Goal: Information Seeking & Learning: Understand process/instructions

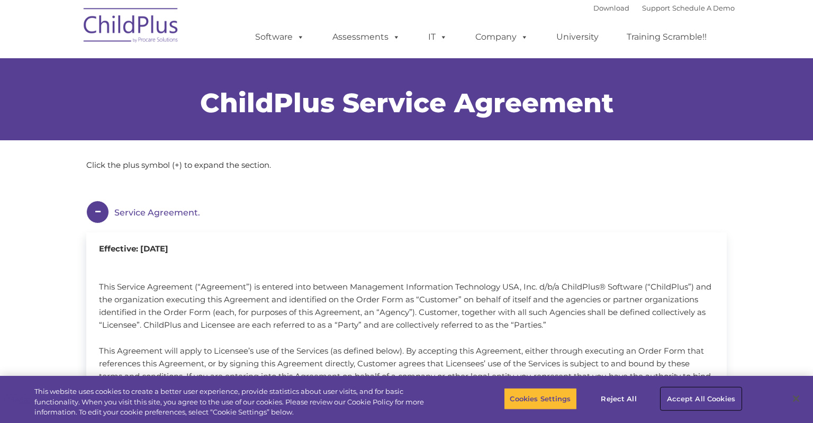
click at [695, 398] on button "Accept All Cookies" at bounding box center [701, 399] width 80 height 22
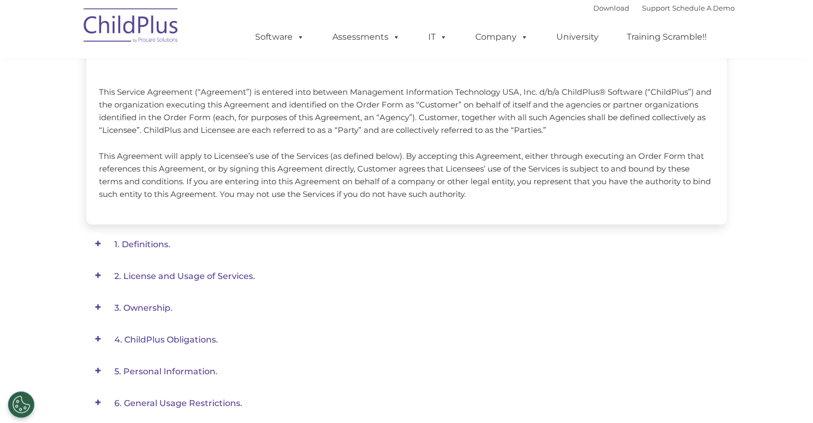
scroll to position [195, 0]
click at [98, 245] on span at bounding box center [97, 243] width 23 height 23
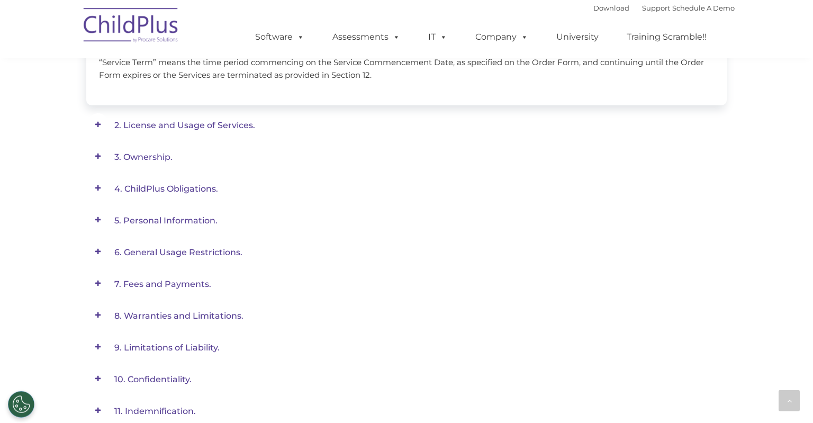
scroll to position [730, 0]
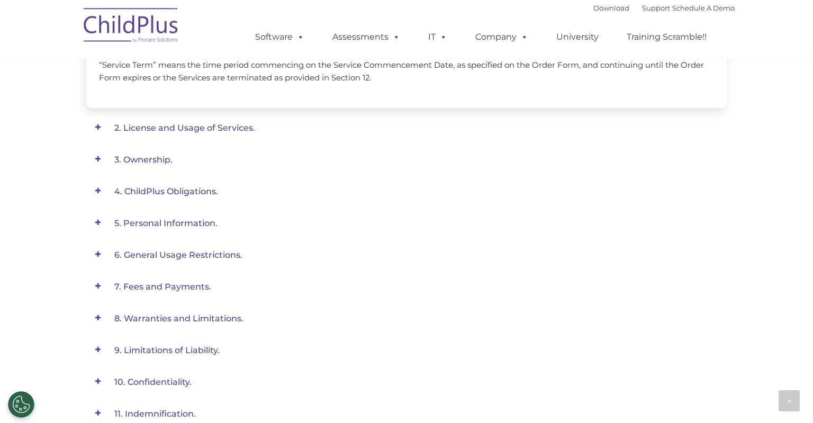
click at [101, 129] on span at bounding box center [97, 127] width 23 height 23
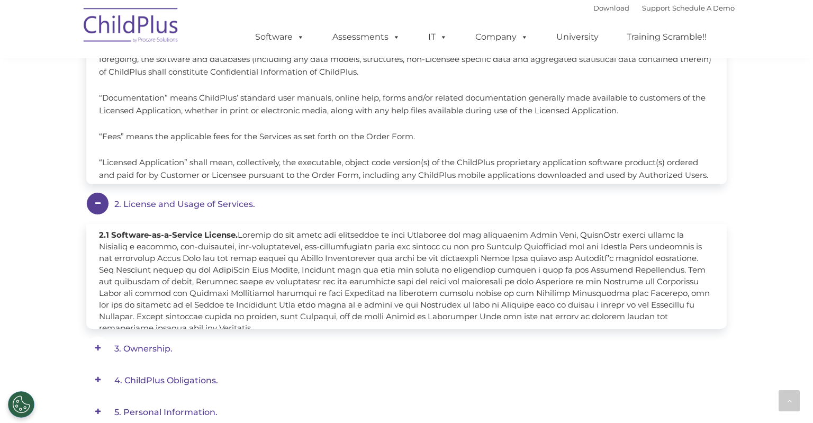
scroll to position [263, 0]
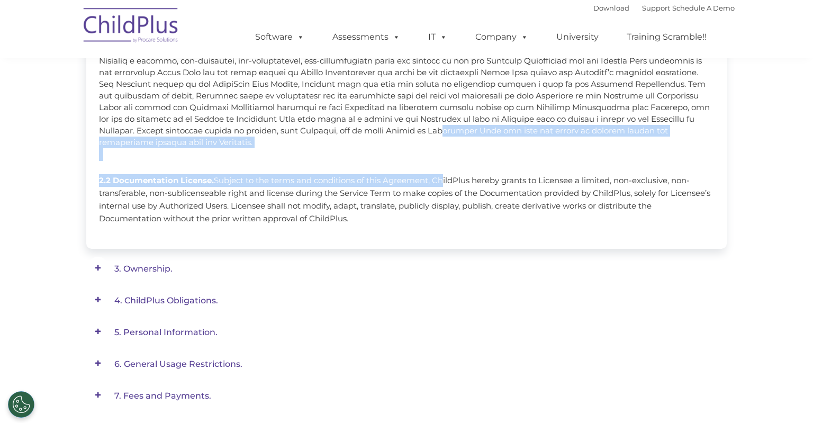
drag, startPoint x: 446, startPoint y: 132, endPoint x: 440, endPoint y: 183, distance: 50.7
click at [440, 183] on span "2.1 Software-as-a-Service License. 2.2 Documentation License. Subject to the te…" at bounding box center [406, 134] width 615 height 181
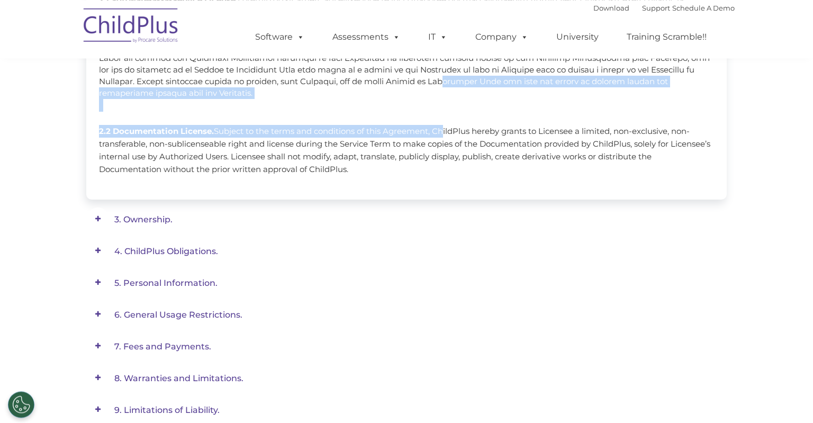
scroll to position [316, 0]
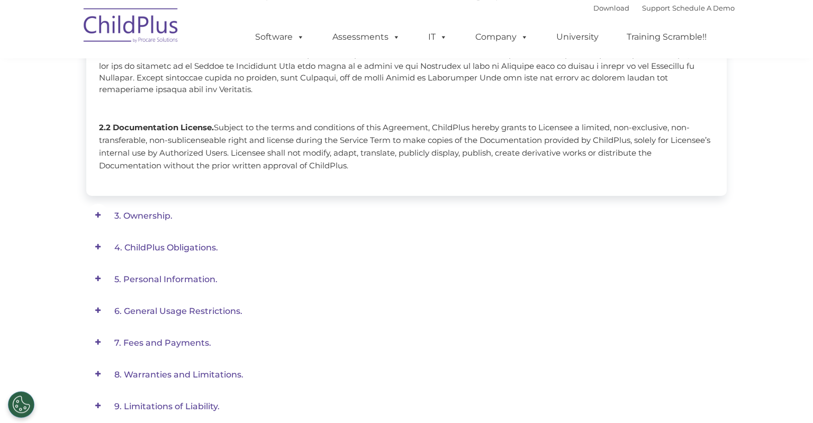
click at [138, 217] on span "3. Ownership." at bounding box center [143, 216] width 58 height 10
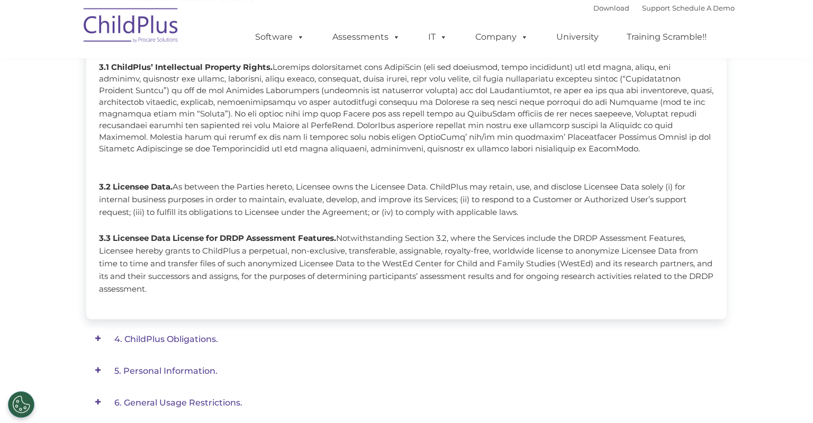
scroll to position [278, 0]
click at [150, 338] on span "4. ChildPlus Obligations." at bounding box center [166, 338] width 104 height 10
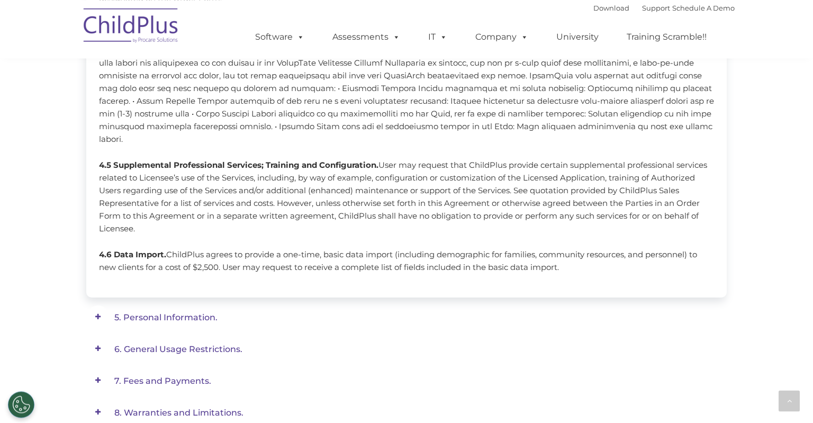
scroll to position [574, 0]
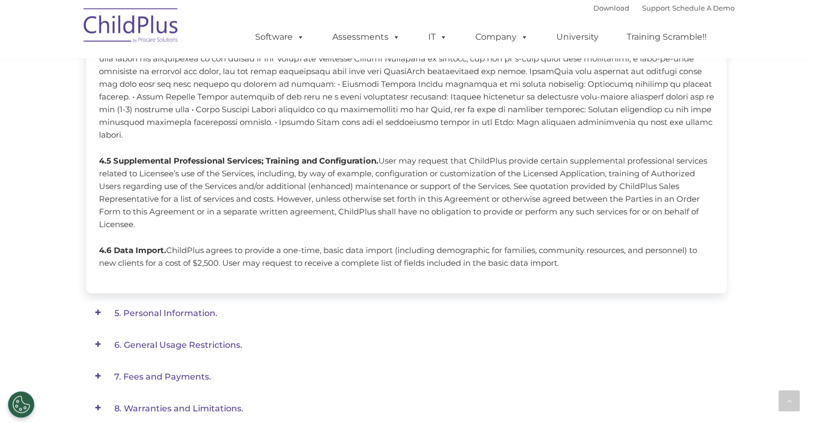
click at [164, 308] on span "5. Personal Information." at bounding box center [165, 313] width 103 height 10
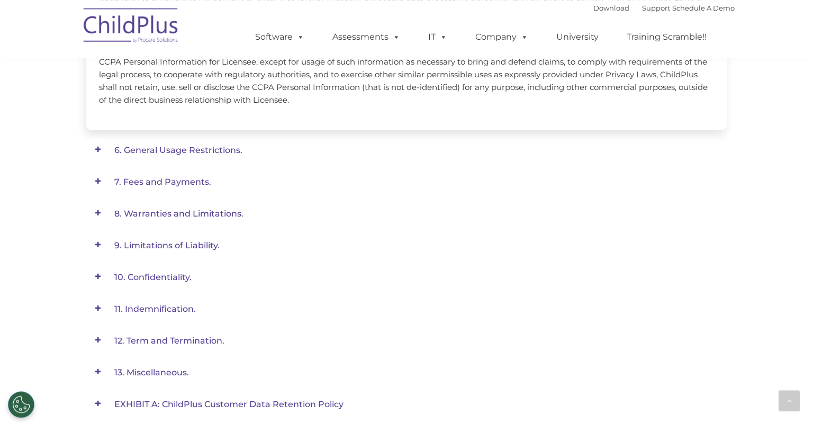
scroll to position [774, 0]
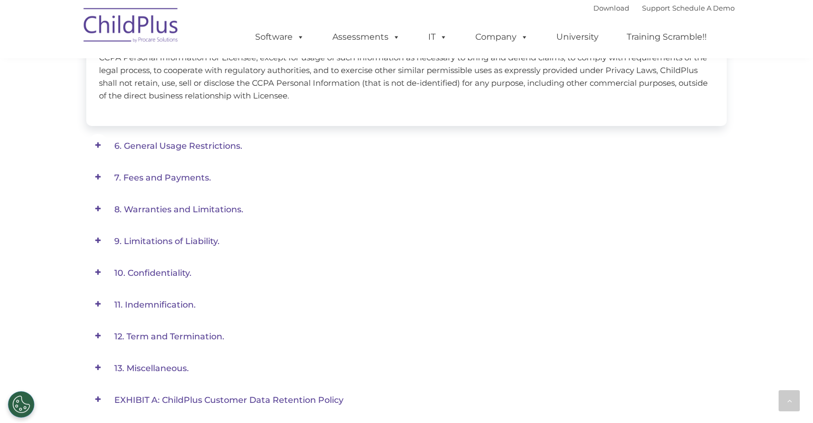
click at [175, 370] on span "13. Miscellaneous." at bounding box center [151, 368] width 75 height 10
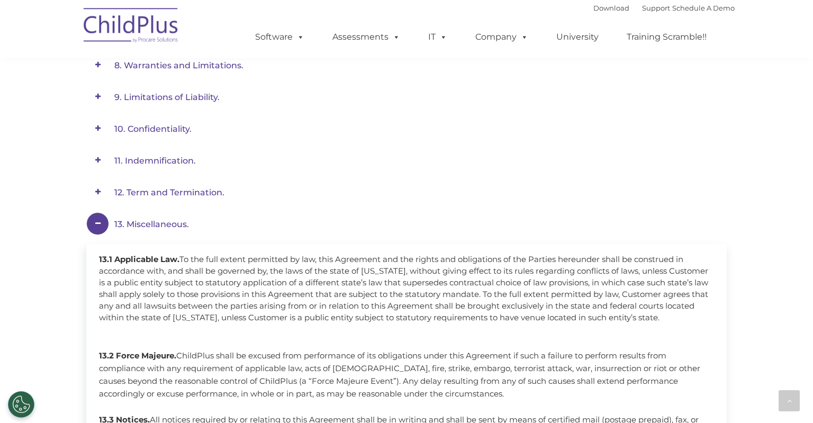
scroll to position [401, 0]
click at [737, 392] on div "Service Agreement. Effective: [DATE] This Service Agreement (“Agreement”) is en…" at bounding box center [406, 410] width 813 height 1274
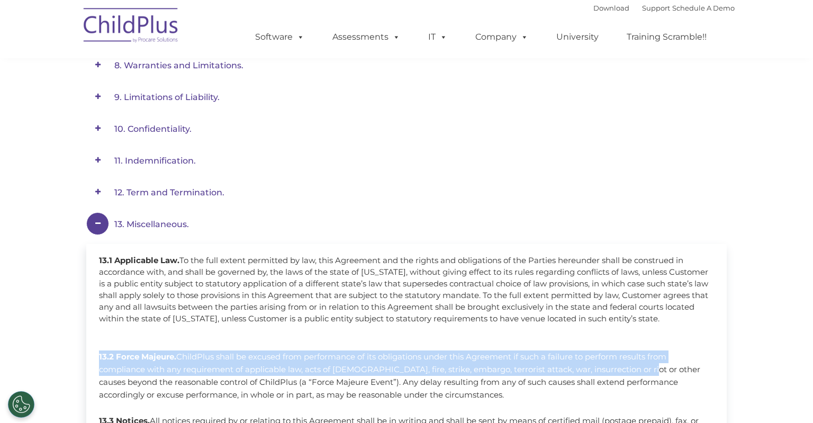
drag, startPoint x: 639, startPoint y: 341, endPoint x: 639, endPoint y: 366, distance: 25.4
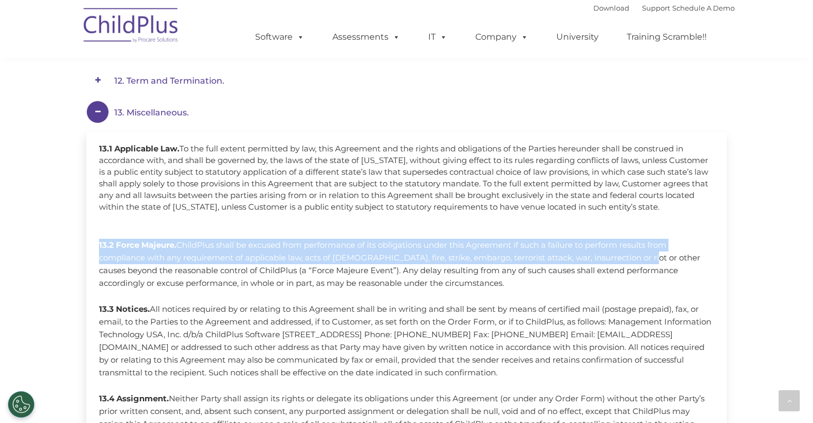
scroll to position [541, 0]
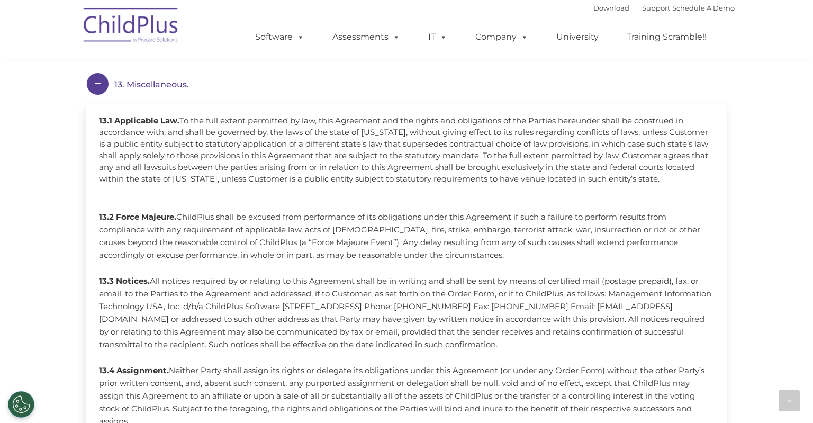
click at [677, 307] on p "13.3 Notices. All notices required by or relating to this Agreement shall be in…" at bounding box center [406, 313] width 615 height 76
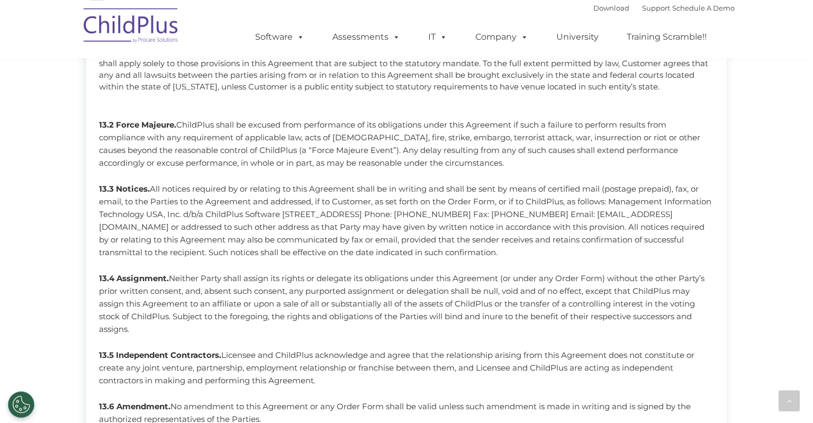
scroll to position [653, 0]
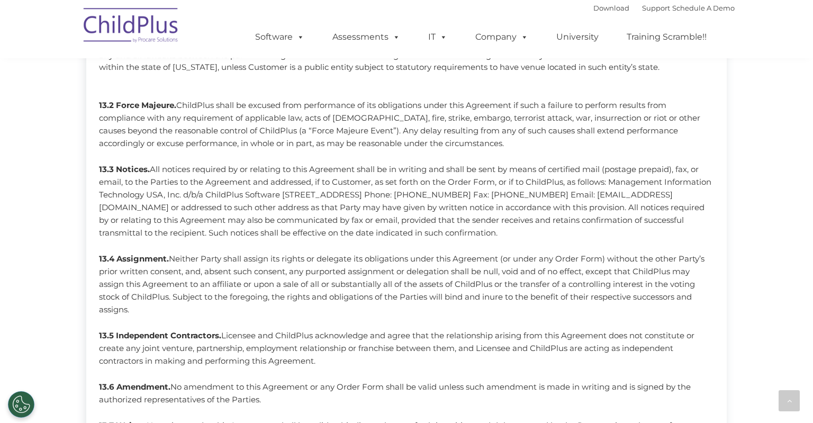
click at [432, 138] on p "13.2 Force Majeure. ChildPlus shall be excused from performance of its obligati…" at bounding box center [406, 124] width 615 height 51
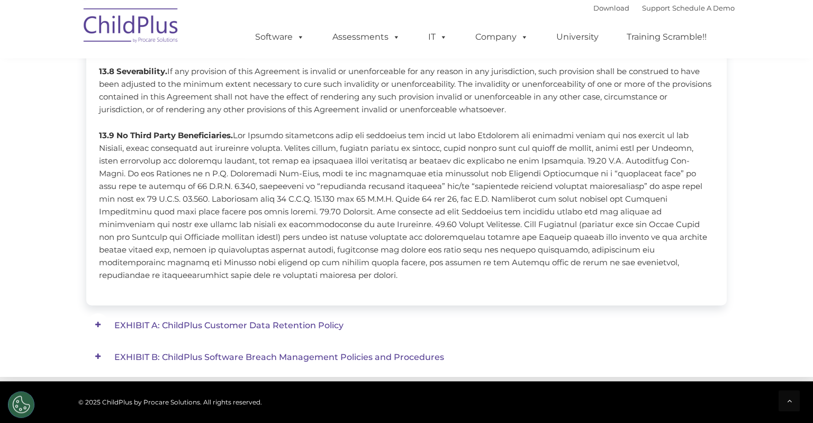
scroll to position [1072, 0]
click at [312, 324] on span "EXHIBIT A: ChildPlus Customer Data Retention Policy" at bounding box center [228, 324] width 229 height 10
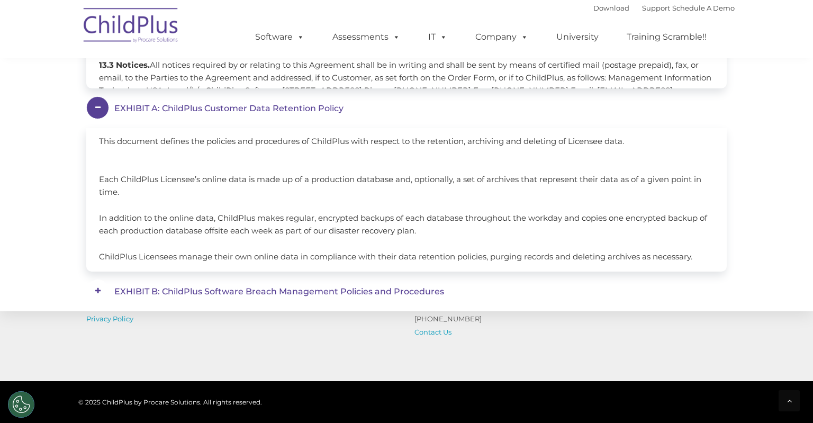
scroll to position [639, 0]
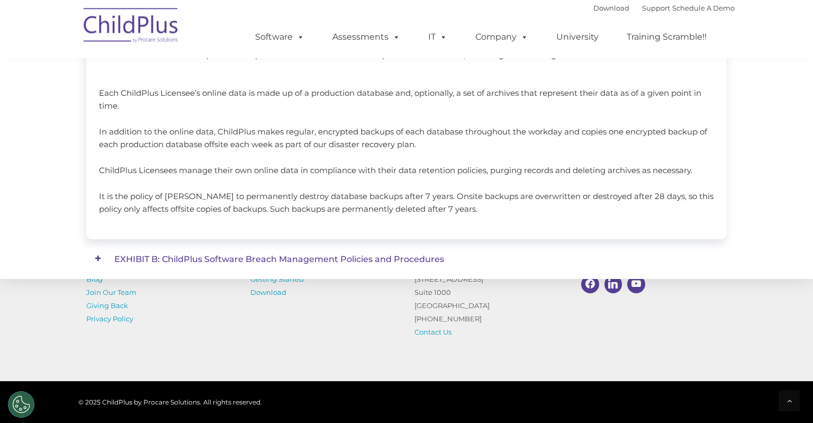
click at [343, 258] on span "EXHIBIT B: ChildPlus Software Breach Management Policies and Procedures" at bounding box center [279, 259] width 330 height 10
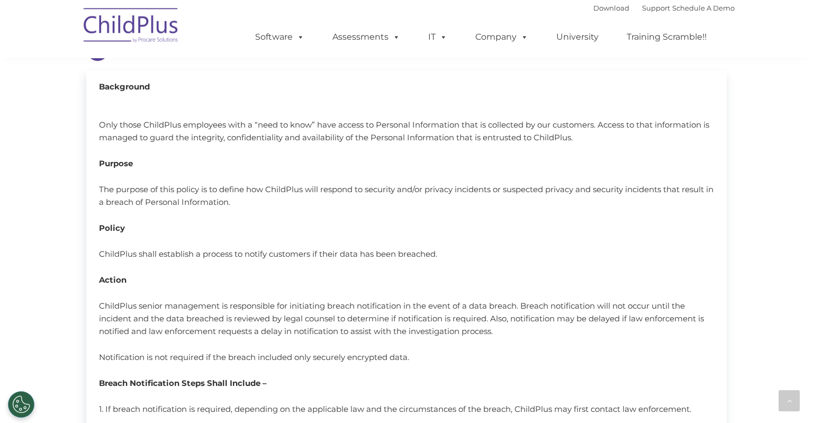
click at [726, 409] on div "Background Only those ChildPlus employees with a “need to know” have access to …" at bounding box center [406, 364] width 641 height 589
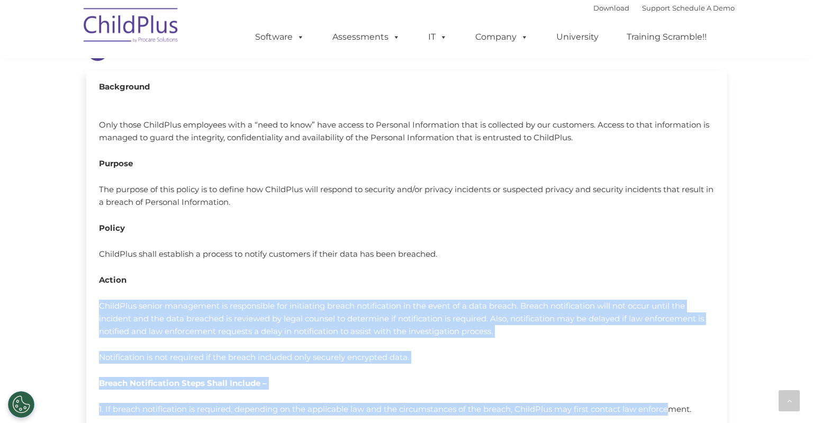
drag, startPoint x: 667, startPoint y: 398, endPoint x: 624, endPoint y: 270, distance: 135.2
click at [622, 279] on span "Background Only those ChildPlus employees with a “need to know” have access to …" at bounding box center [406, 359] width 615 height 555
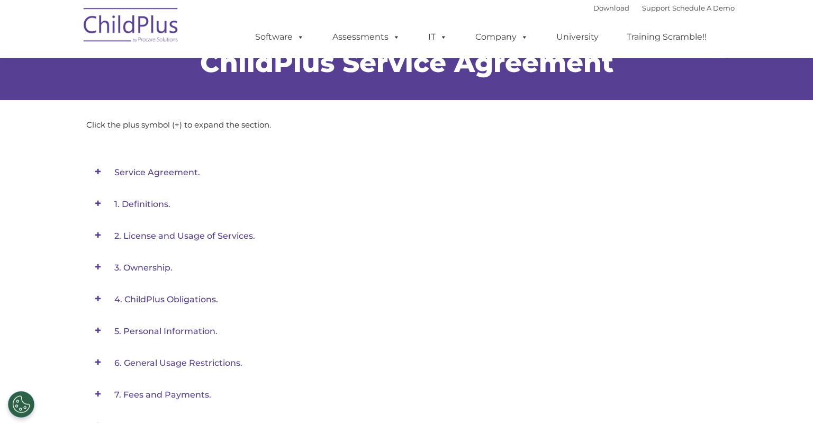
scroll to position [0, 0]
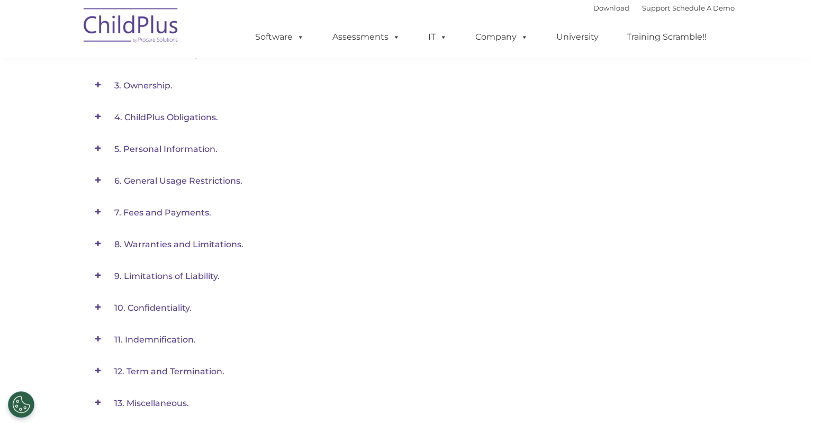
scroll to position [223, 0]
click at [97, 337] on span at bounding box center [97, 338] width 23 height 23
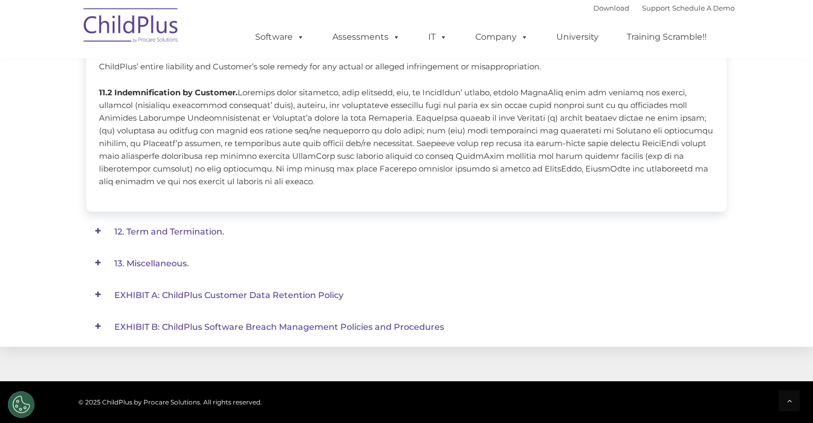
scroll to position [866, 0]
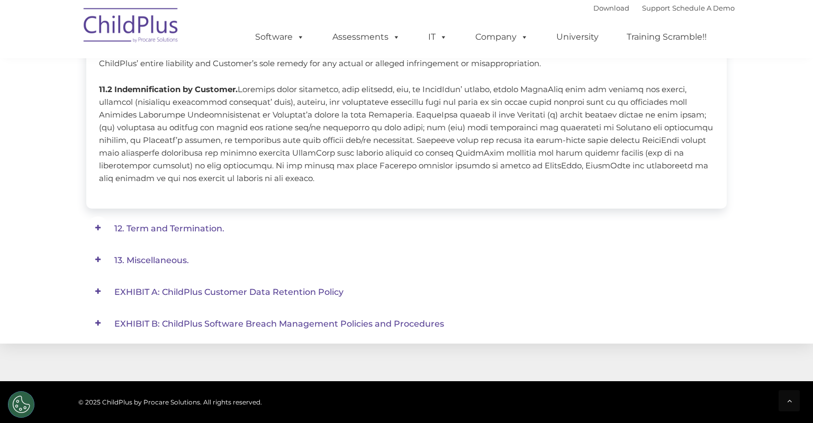
click at [151, 253] on em "13. Miscellaneous." at bounding box center [412, 260] width 597 height 24
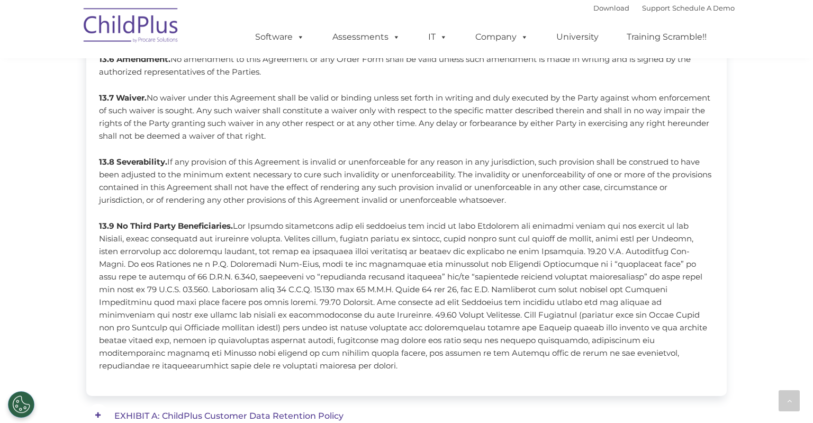
scroll to position [962, 0]
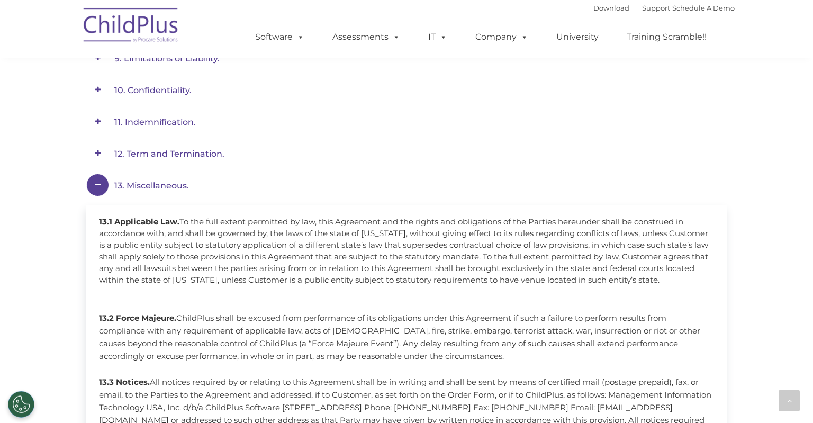
drag, startPoint x: 810, startPoint y: 0, endPoint x: 325, endPoint y: 106, distance: 496.7
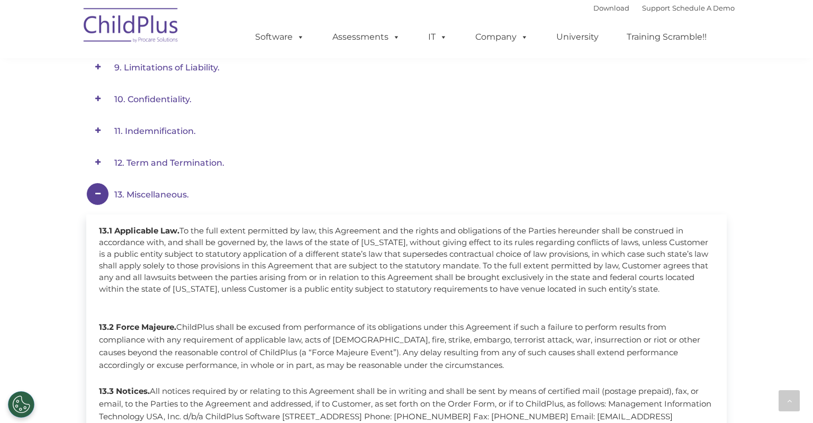
click at [101, 163] on span at bounding box center [97, 162] width 23 height 23
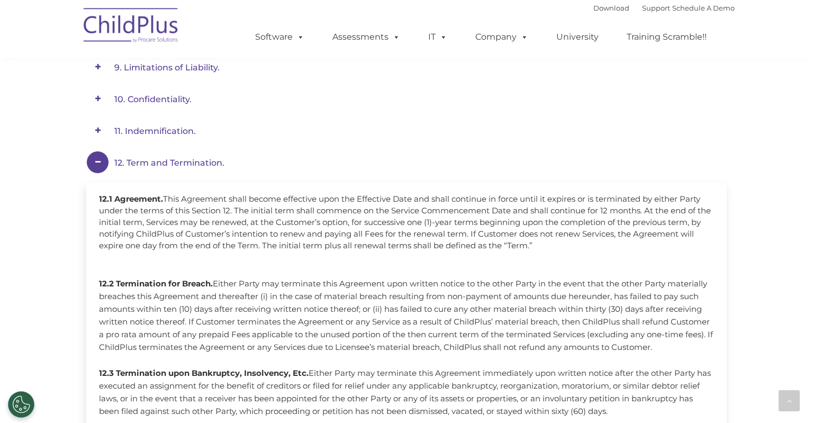
click at [140, 131] on span "11. Indemnification." at bounding box center [155, 131] width 82 height 10
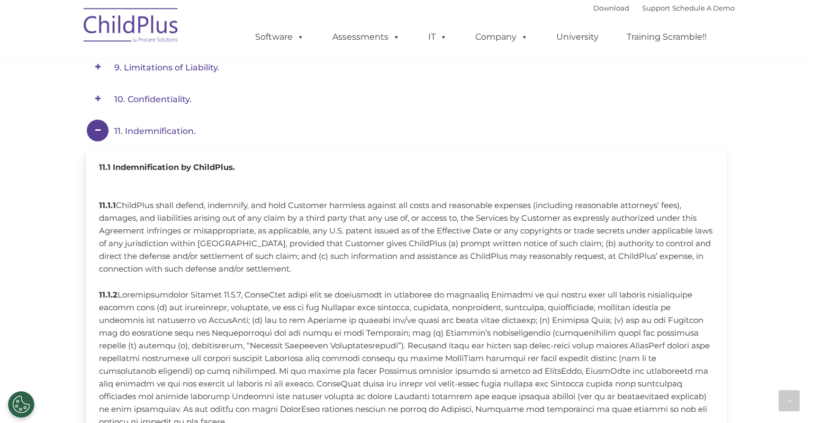
click at [158, 102] on span "10. Confidentiality." at bounding box center [152, 99] width 77 height 10
